Goal: Information Seeking & Learning: Learn about a topic

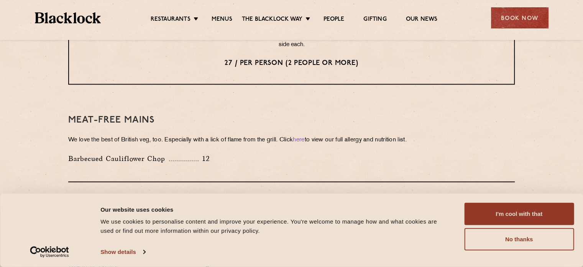
scroll to position [959, 0]
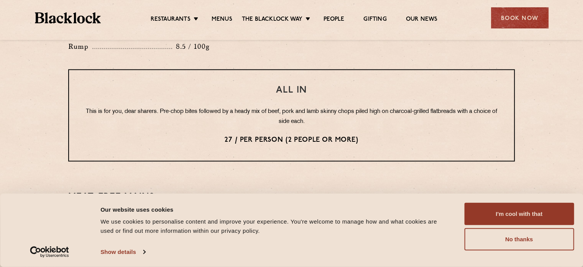
click at [172, 110] on div "All In This is for you, dear sharers. Pre-chop bites followed by a heady mix of…" at bounding box center [291, 115] width 447 height 92
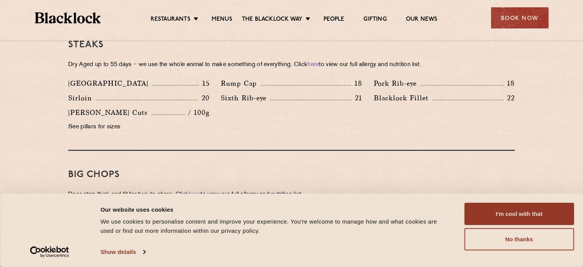
scroll to position [695, 0]
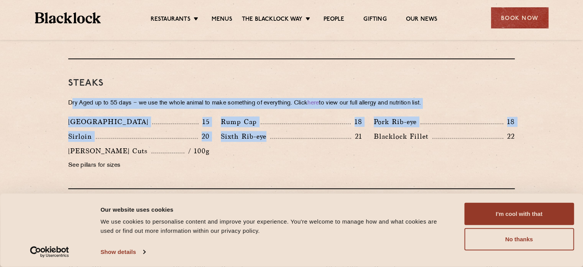
drag, startPoint x: 71, startPoint y: 96, endPoint x: 319, endPoint y: 125, distance: 249.0
click at [319, 125] on div "Steaks Dry Aged up to 55 days − we use the whole animal to make something of ev…" at bounding box center [291, 124] width 447 height 130
click at [320, 131] on div "Sixth Rib-eye 21" at bounding box center [291, 136] width 141 height 11
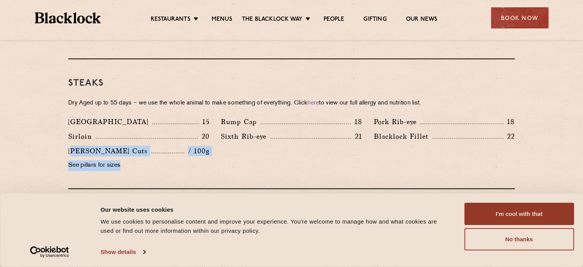
drag, startPoint x: 75, startPoint y: 140, endPoint x: 199, endPoint y: 145, distance: 124.3
click at [199, 145] on div "[PERSON_NAME] Cuts / 100g See pillars for sizes" at bounding box center [139, 159] width 153 height 29
click at [109, 160] on p "See pillars for sizes" at bounding box center [138, 165] width 141 height 11
click at [81, 160] on p "See pillars for sizes" at bounding box center [138, 165] width 141 height 11
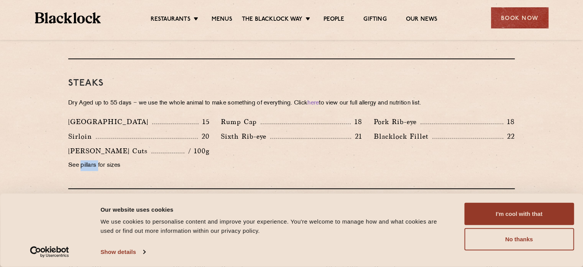
click at [81, 160] on p "See pillars for sizes" at bounding box center [138, 165] width 141 height 11
click at [125, 165] on div "Steaks Dry Aged up to 55 days − we use the whole animal to make something of ev…" at bounding box center [291, 124] width 447 height 130
click at [87, 160] on p "See pillars for sizes" at bounding box center [138, 165] width 141 height 11
click at [143, 98] on p "Dry Aged up to 55 days − we use the whole animal to make something of everythin…" at bounding box center [291, 103] width 447 height 11
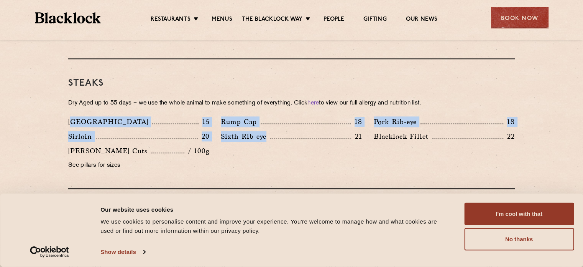
drag, startPoint x: 75, startPoint y: 113, endPoint x: 308, endPoint y: 148, distance: 235.4
click at [308, 148] on div "Denver 15 Rump Cap 18 Pork Rib-eye 18 Sirloin 20 Sixth Rib-eye 21 [PERSON_NAME]…" at bounding box center [292, 145] width 458 height 58
